Goal: Information Seeking & Learning: Learn about a topic

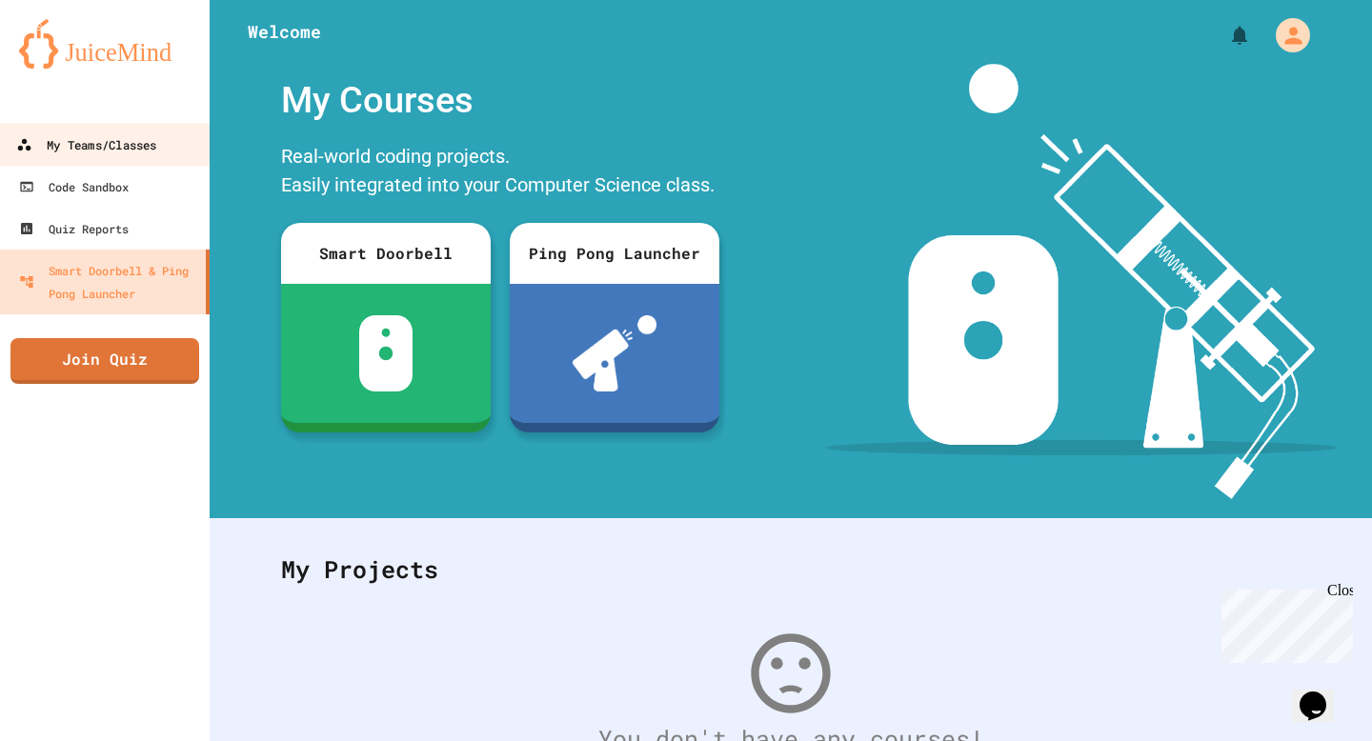
click at [120, 138] on div "My Teams/Classes" at bounding box center [86, 145] width 140 height 24
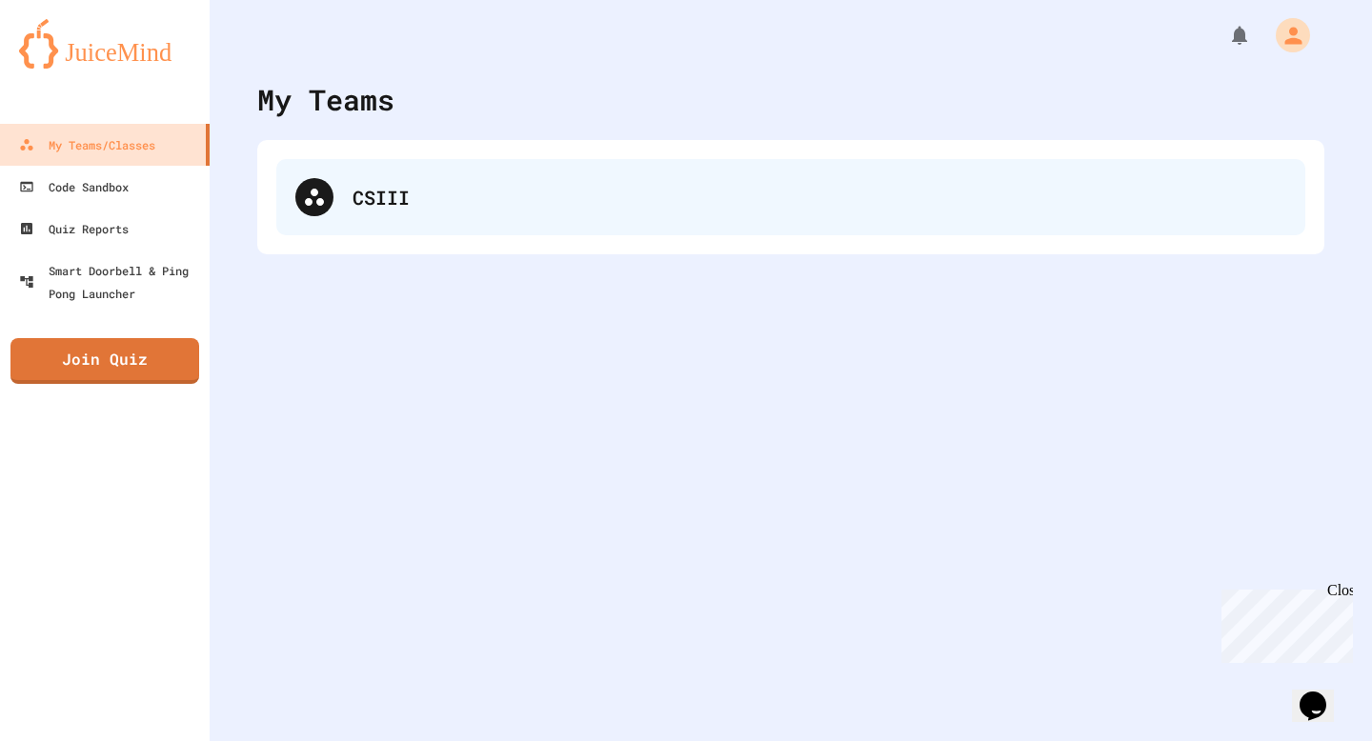
click at [328, 164] on div "CSIII" at bounding box center [790, 197] width 1029 height 76
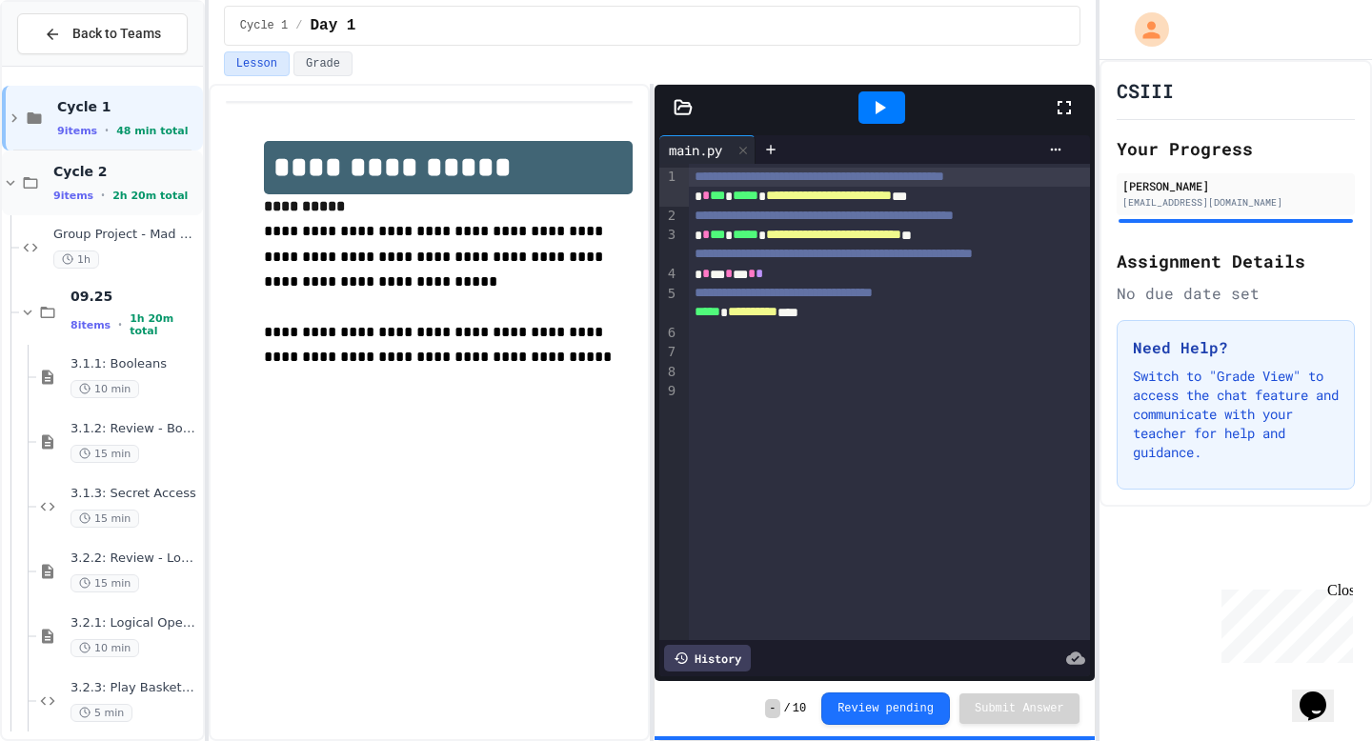
click at [80, 188] on div "9 items • 2h 20m total" at bounding box center [126, 195] width 146 height 15
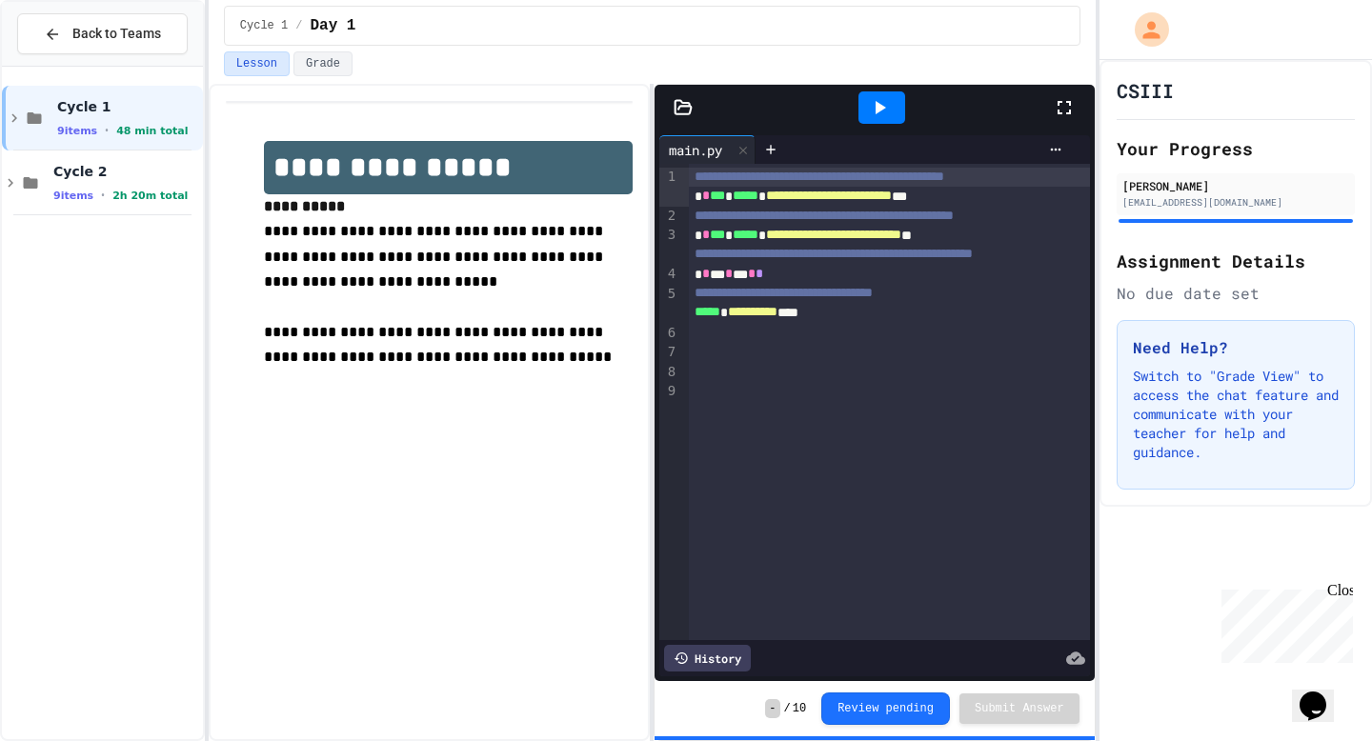
click at [80, 188] on div "9 items • 2h 20m total" at bounding box center [126, 195] width 146 height 15
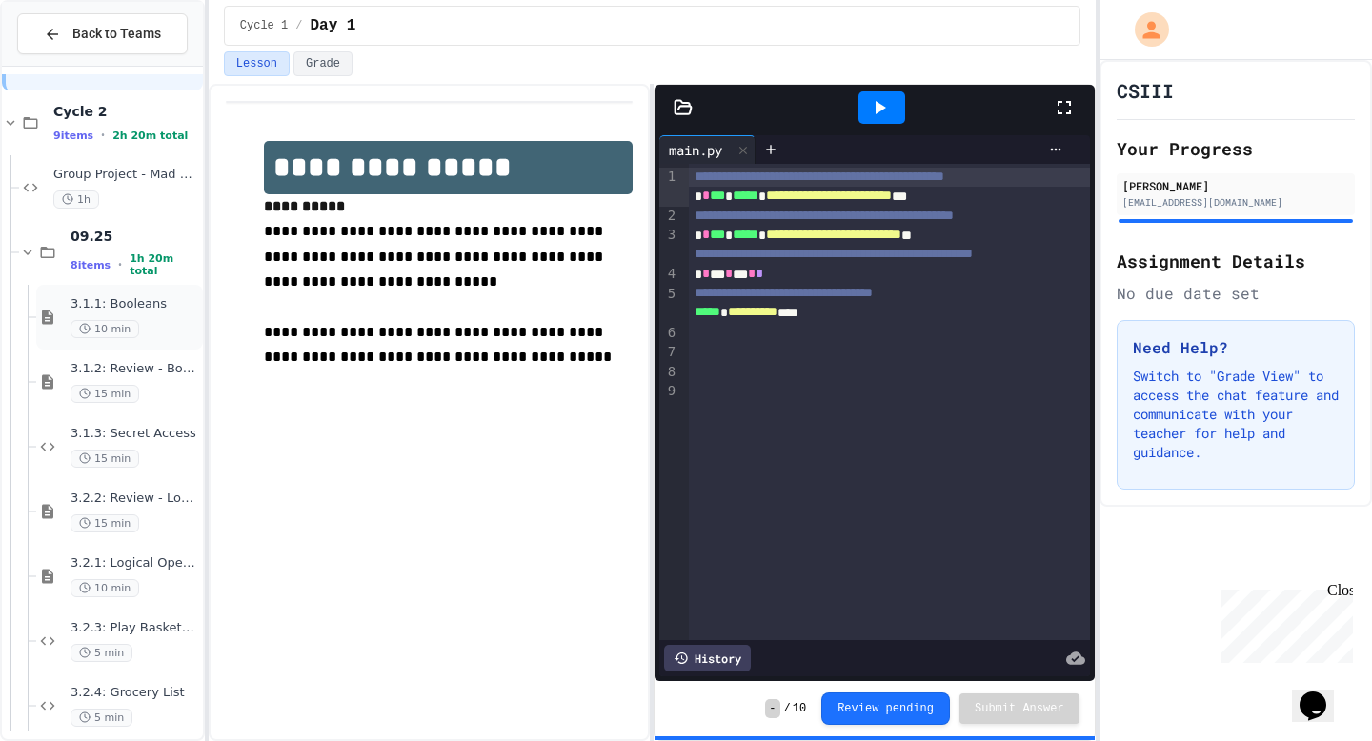
scroll to position [68, 0]
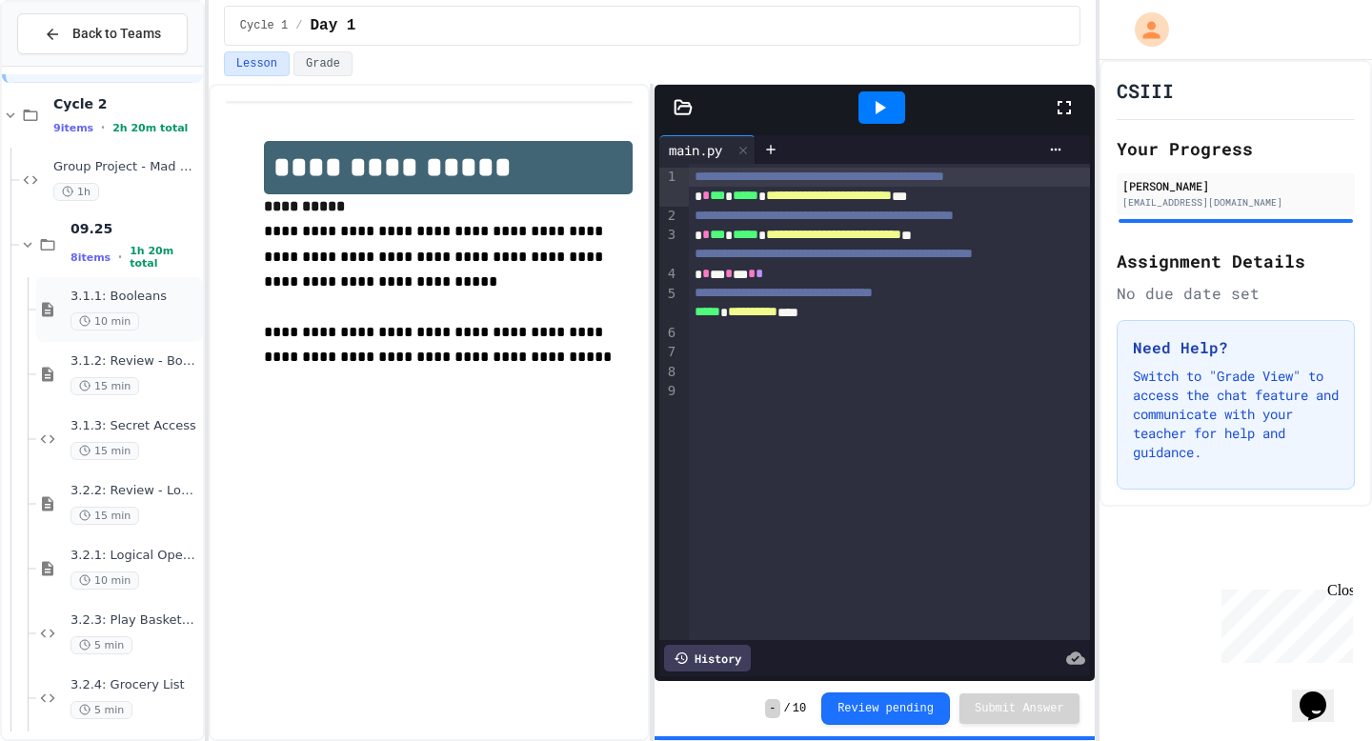
click at [156, 322] on div "10 min" at bounding box center [134, 321] width 129 height 18
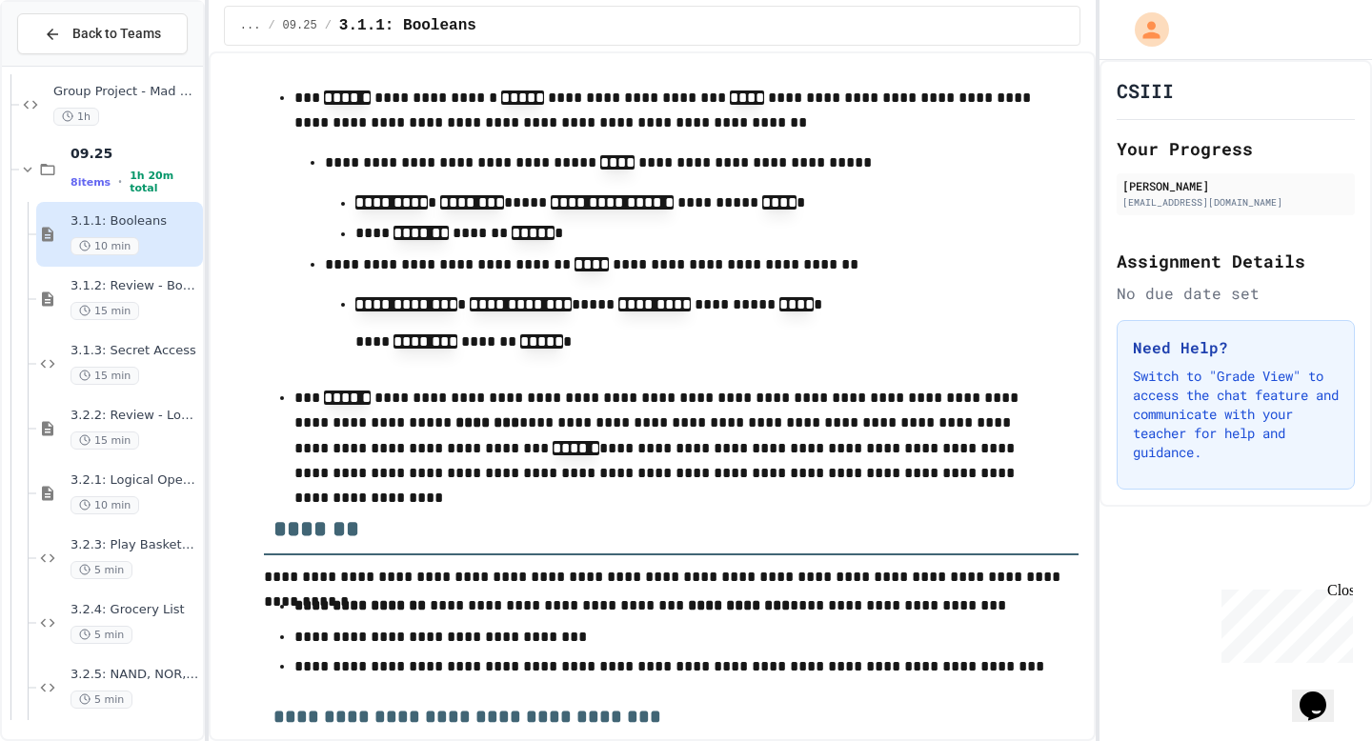
scroll to position [5701, 0]
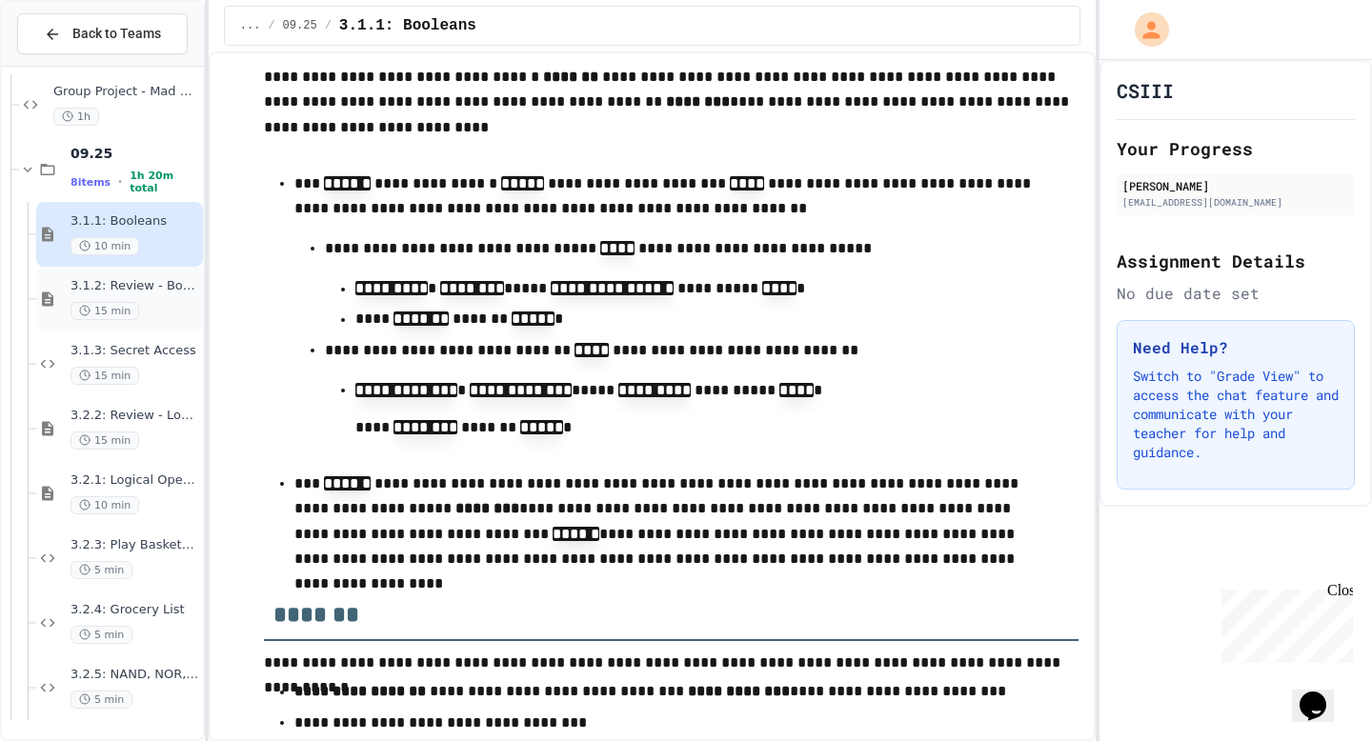
click at [184, 292] on span "3.1.2: Review - Booleans" at bounding box center [134, 286] width 129 height 16
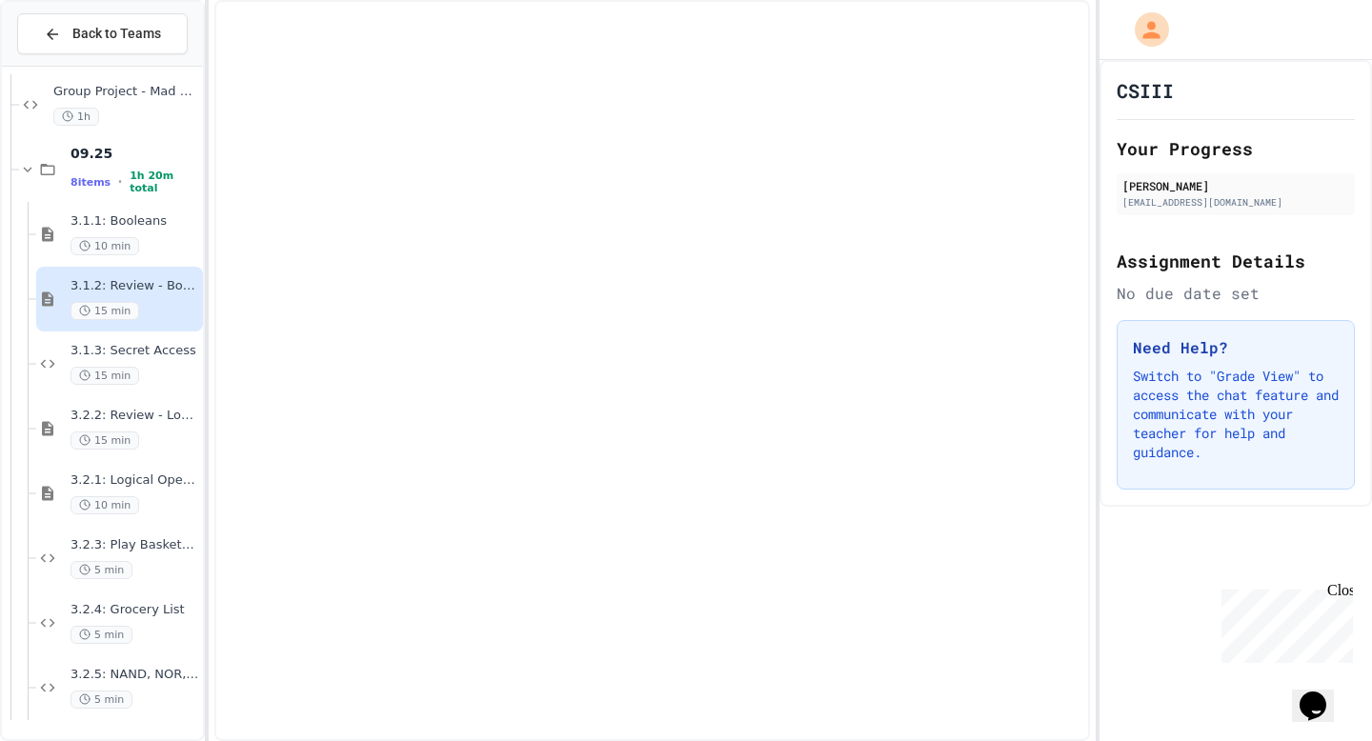
scroll to position [120, 0]
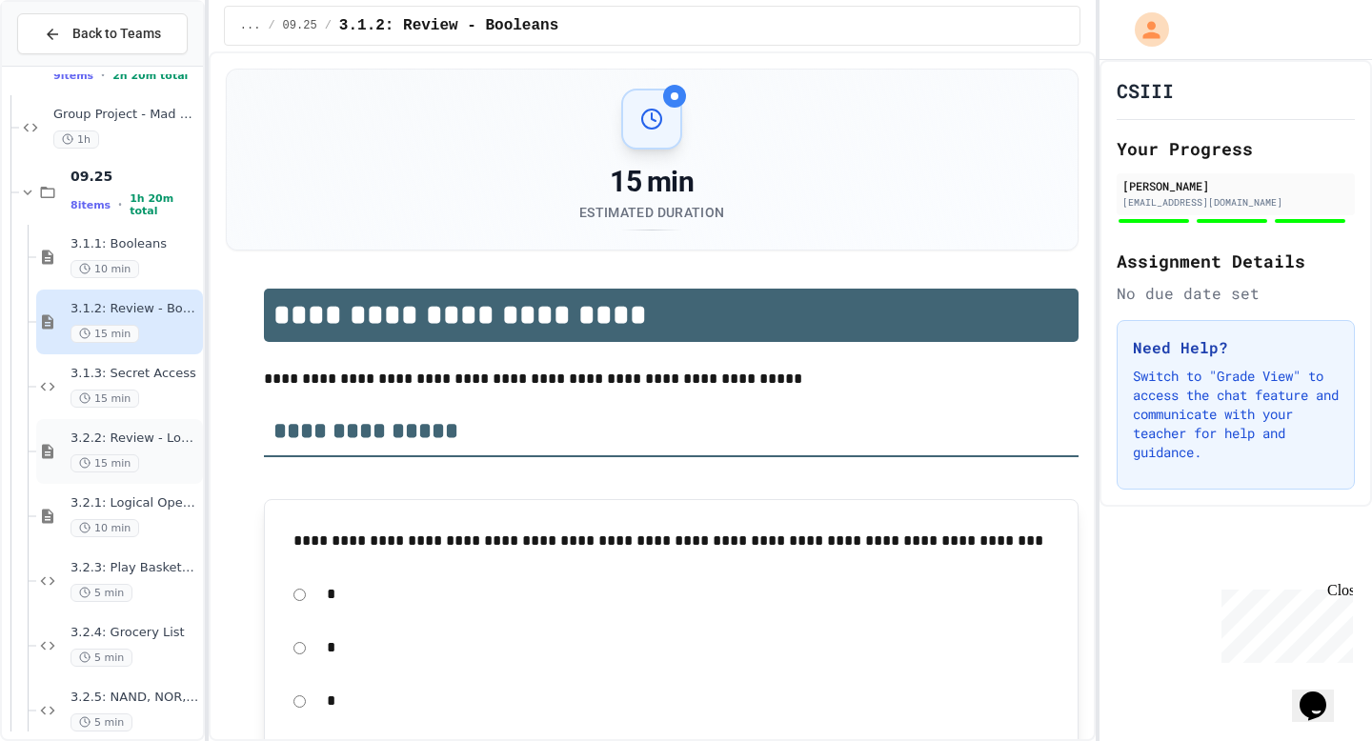
click at [157, 475] on div "3.2.2: Review - Logical Operators 15 min" at bounding box center [119, 451] width 167 height 65
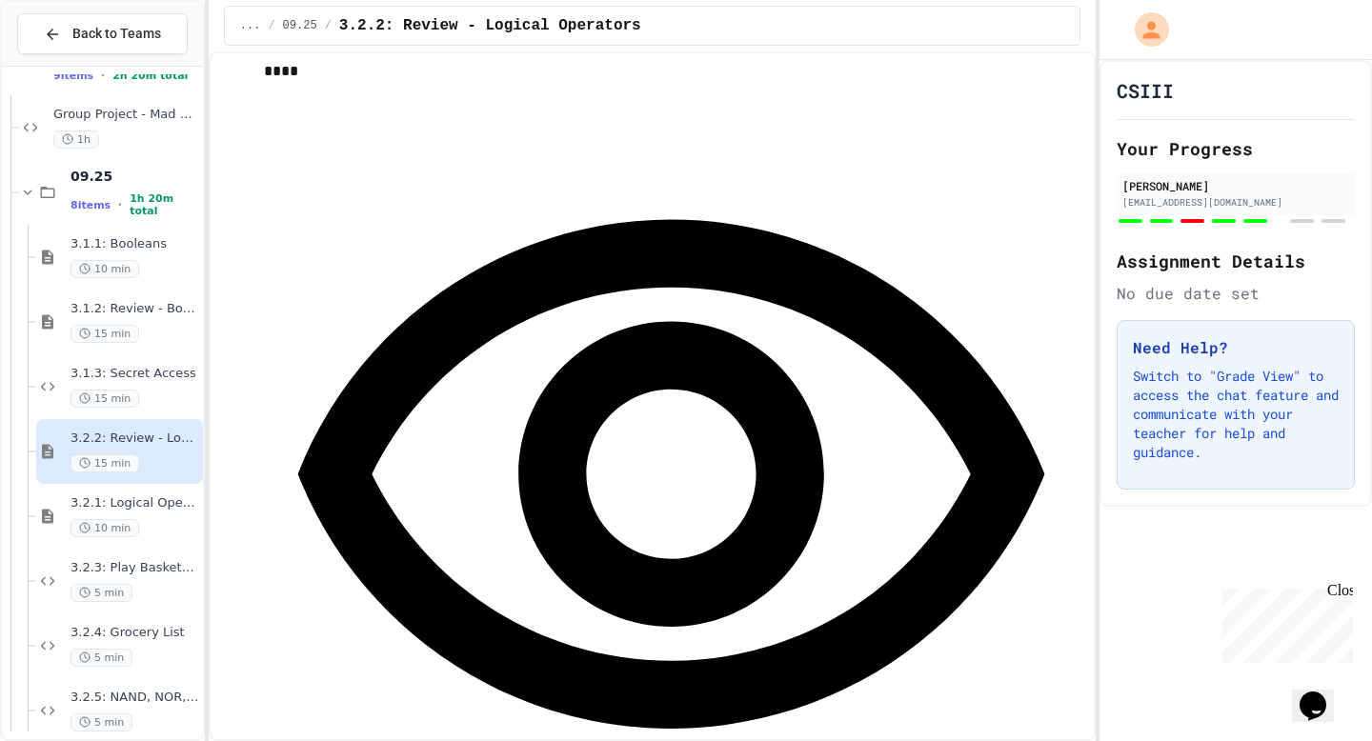
scroll to position [4994, 0]
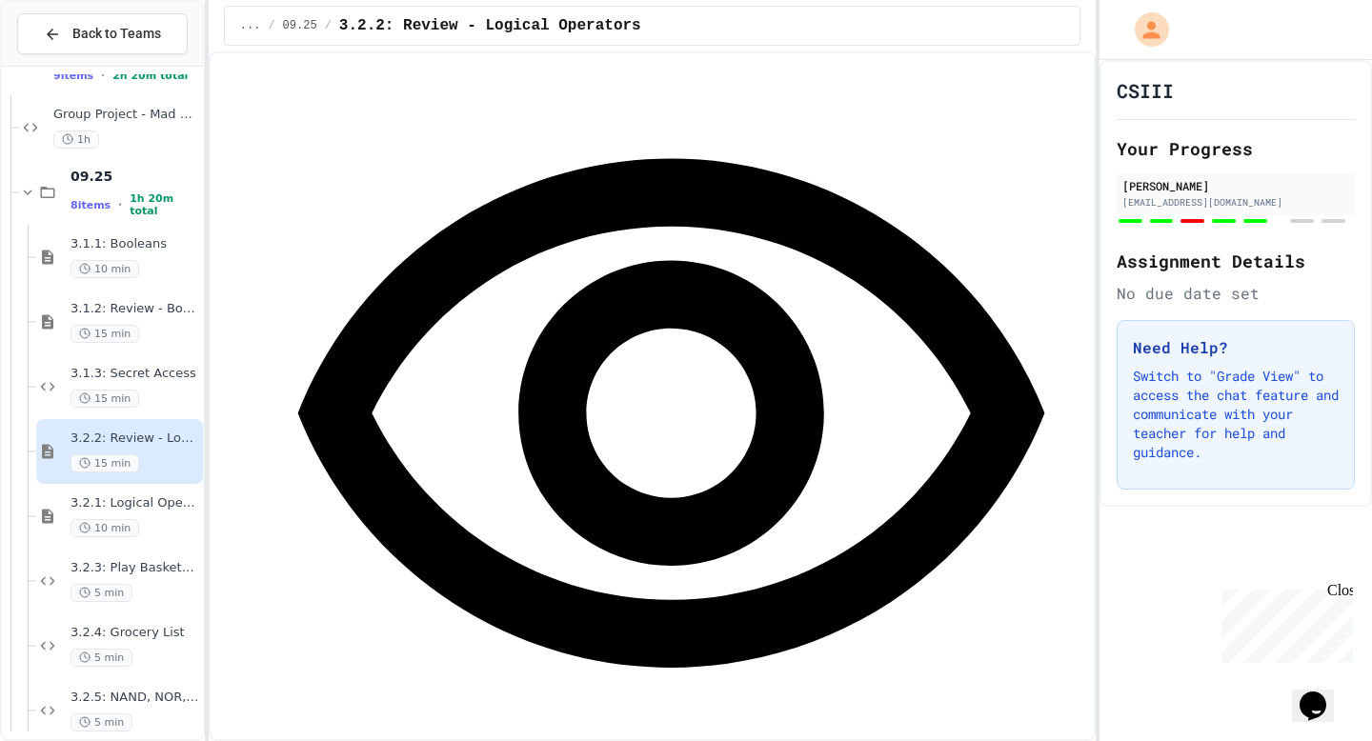
scroll to position [5052, 0]
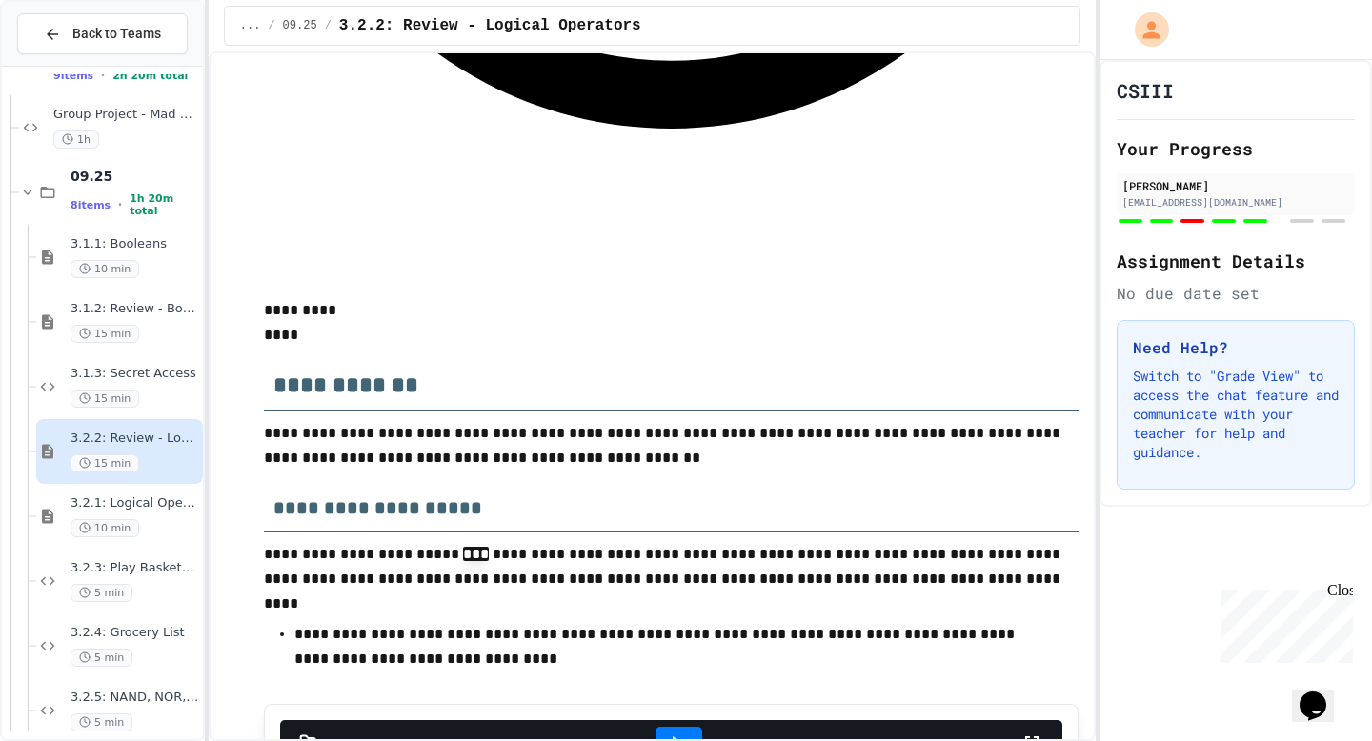
scroll to position [5586, 0]
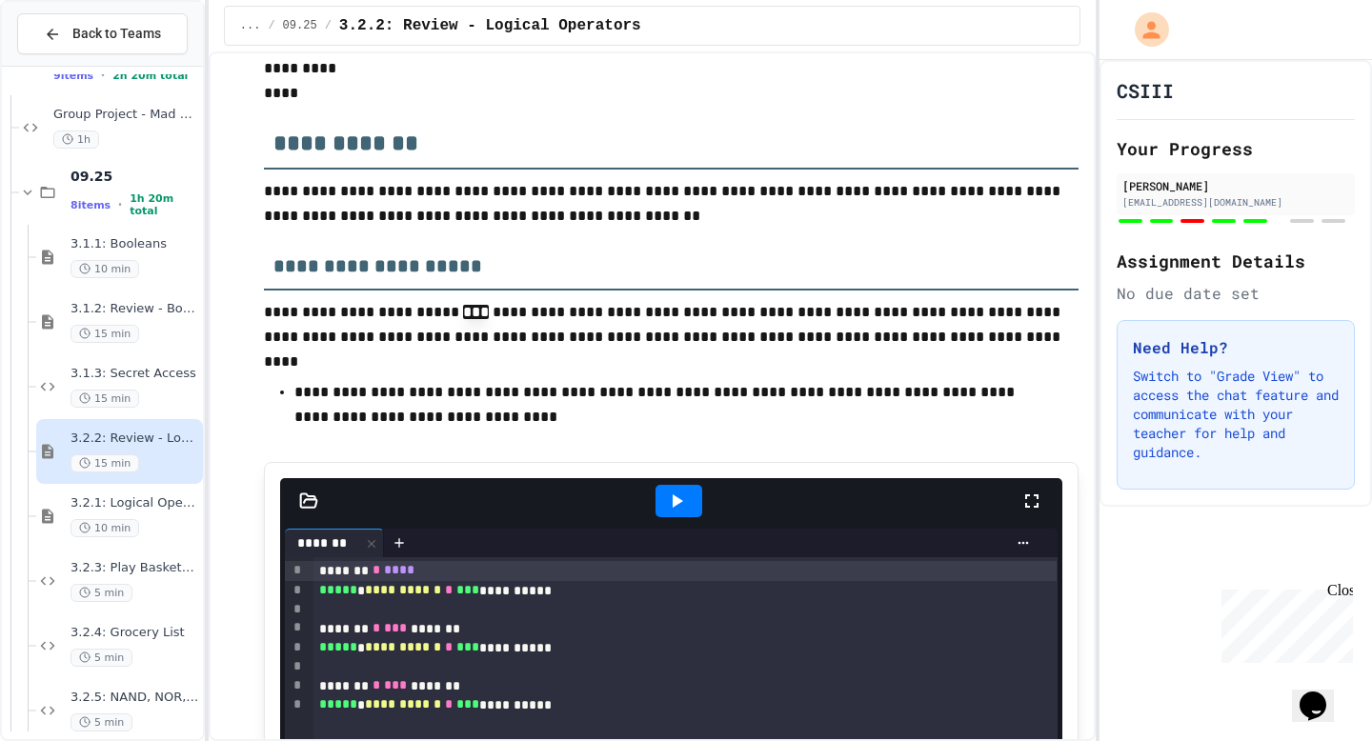
scroll to position [5809, 0]
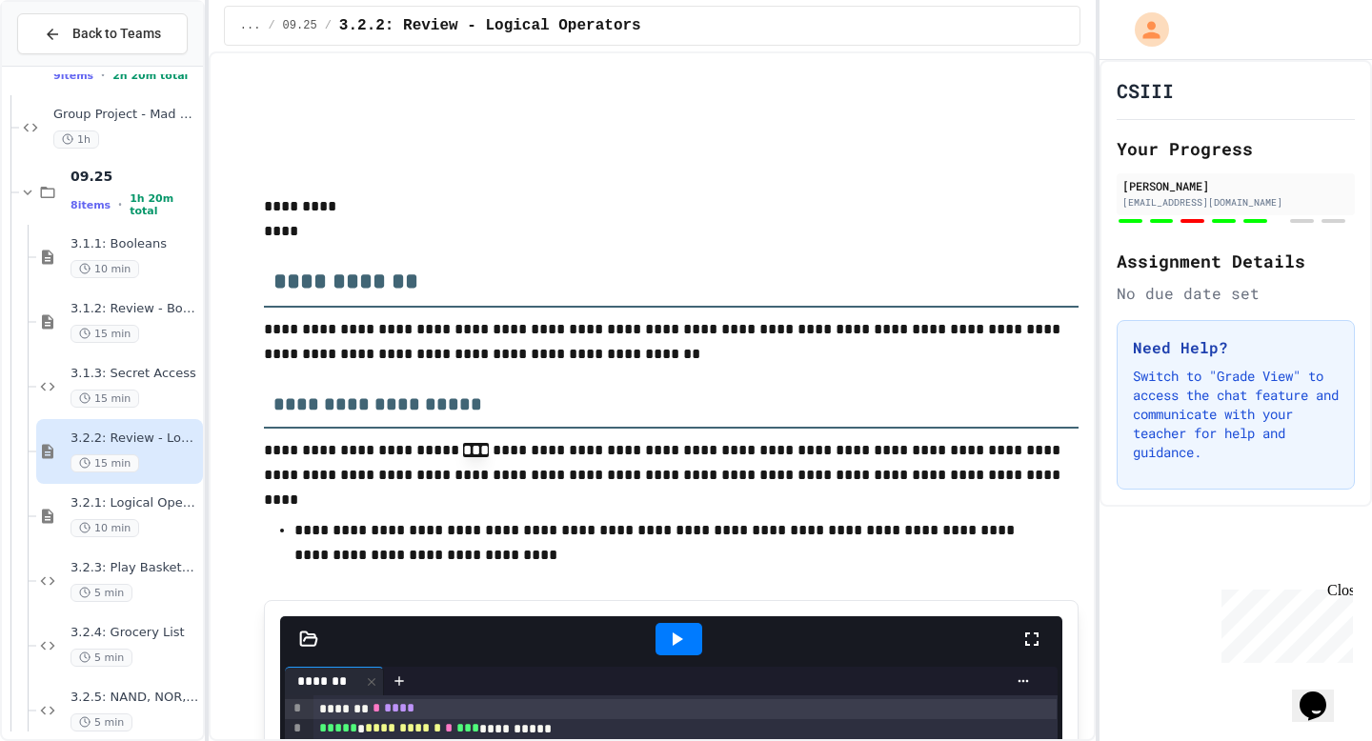
scroll to position [5687, 0]
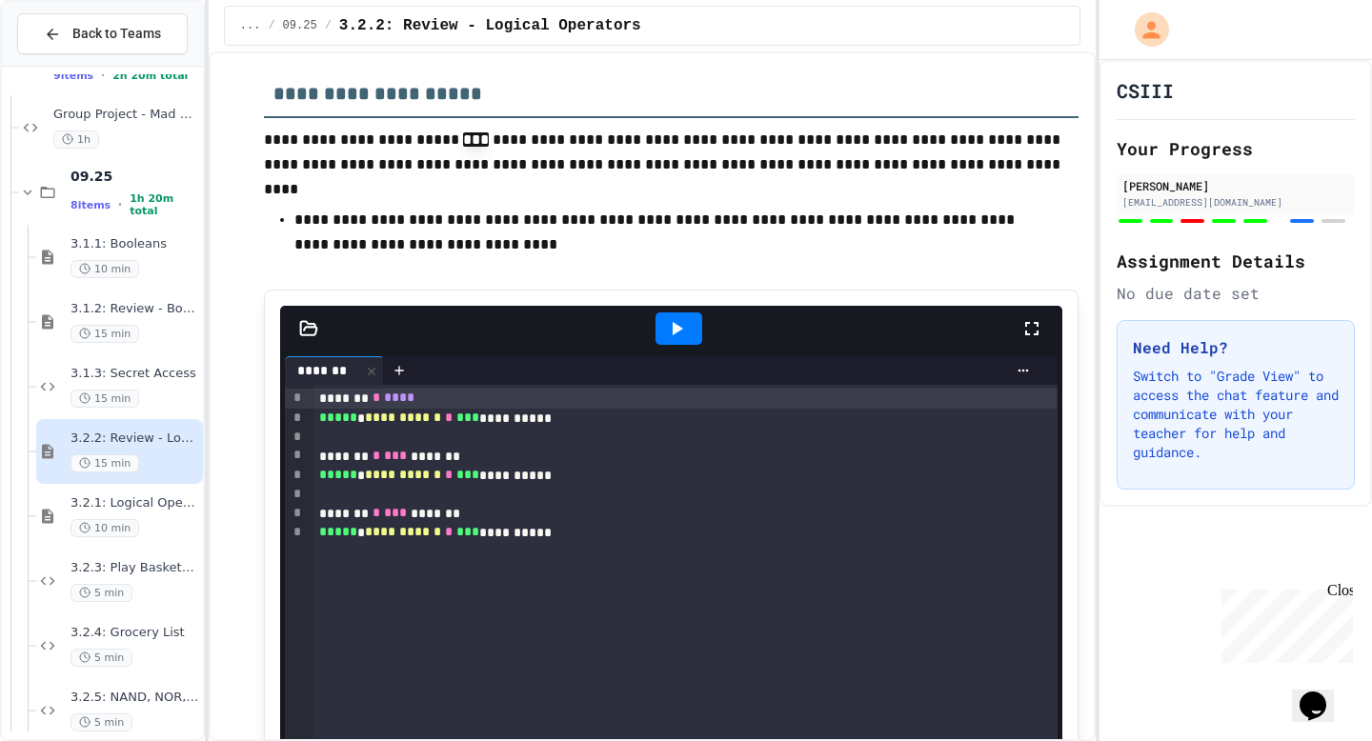
scroll to position [6214, 0]
